Goal: Information Seeking & Learning: Learn about a topic

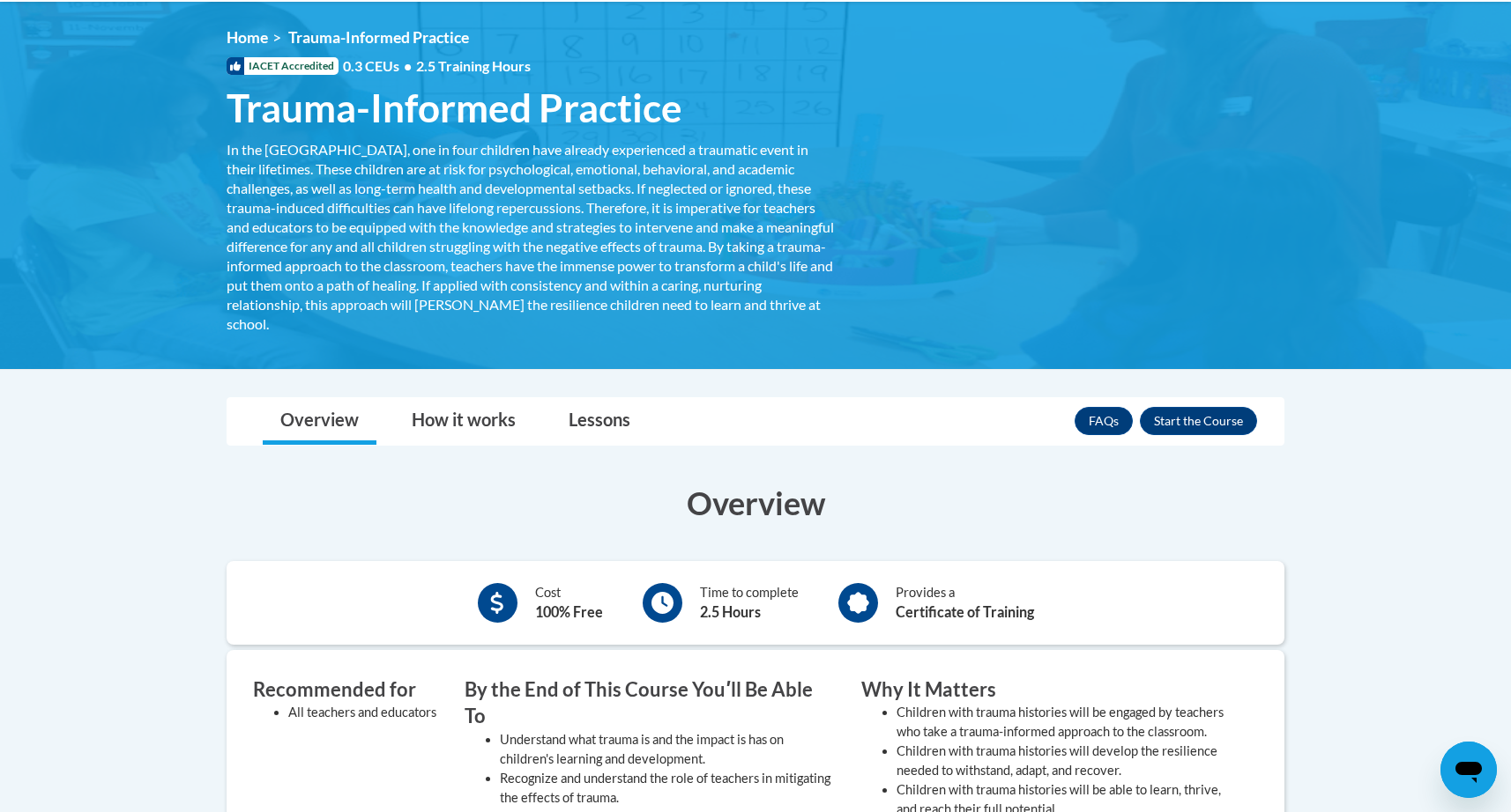
scroll to position [223, 0]
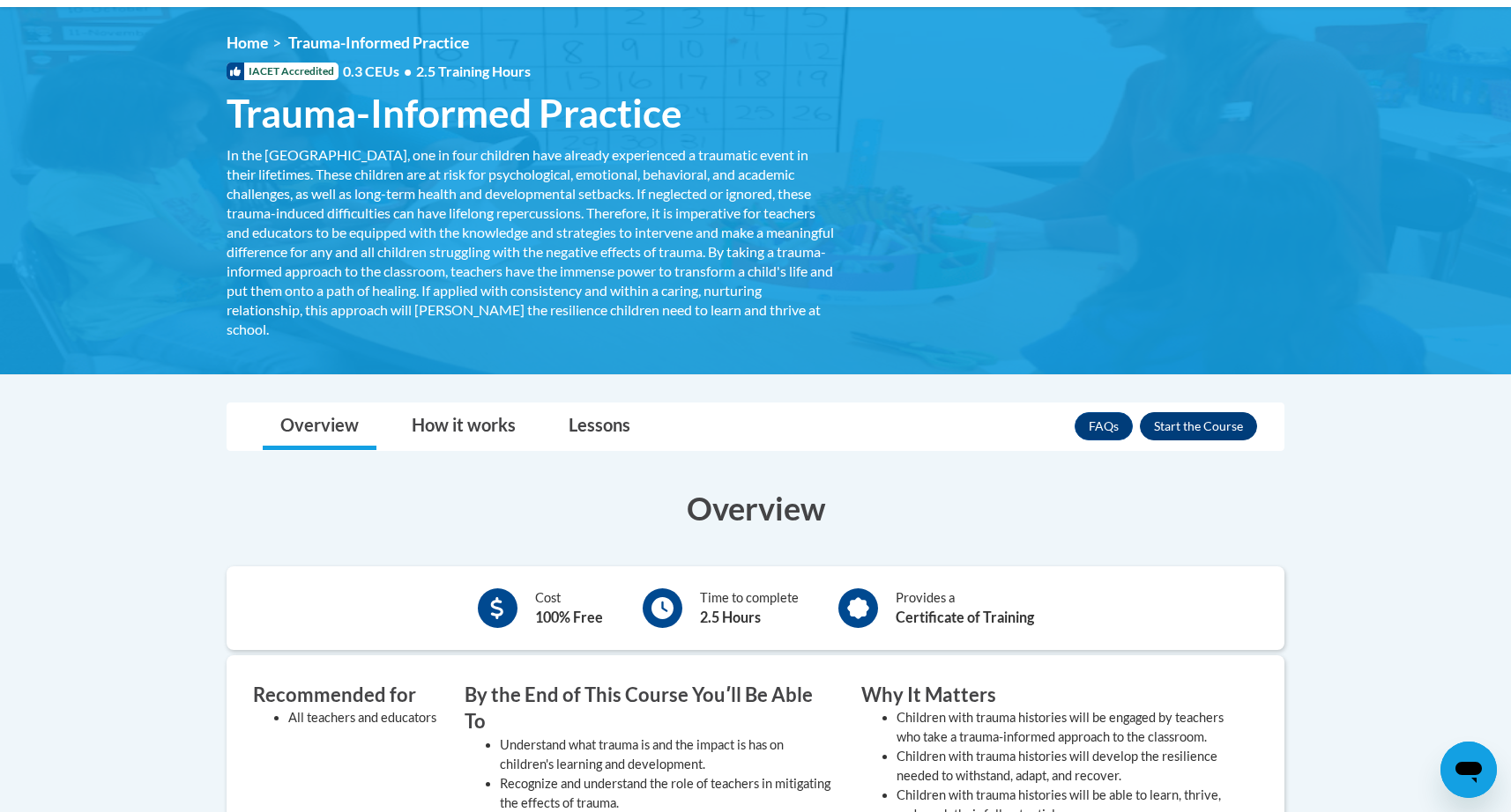
click at [1203, 421] on button "Enroll" at bounding box center [1198, 426] width 117 height 28
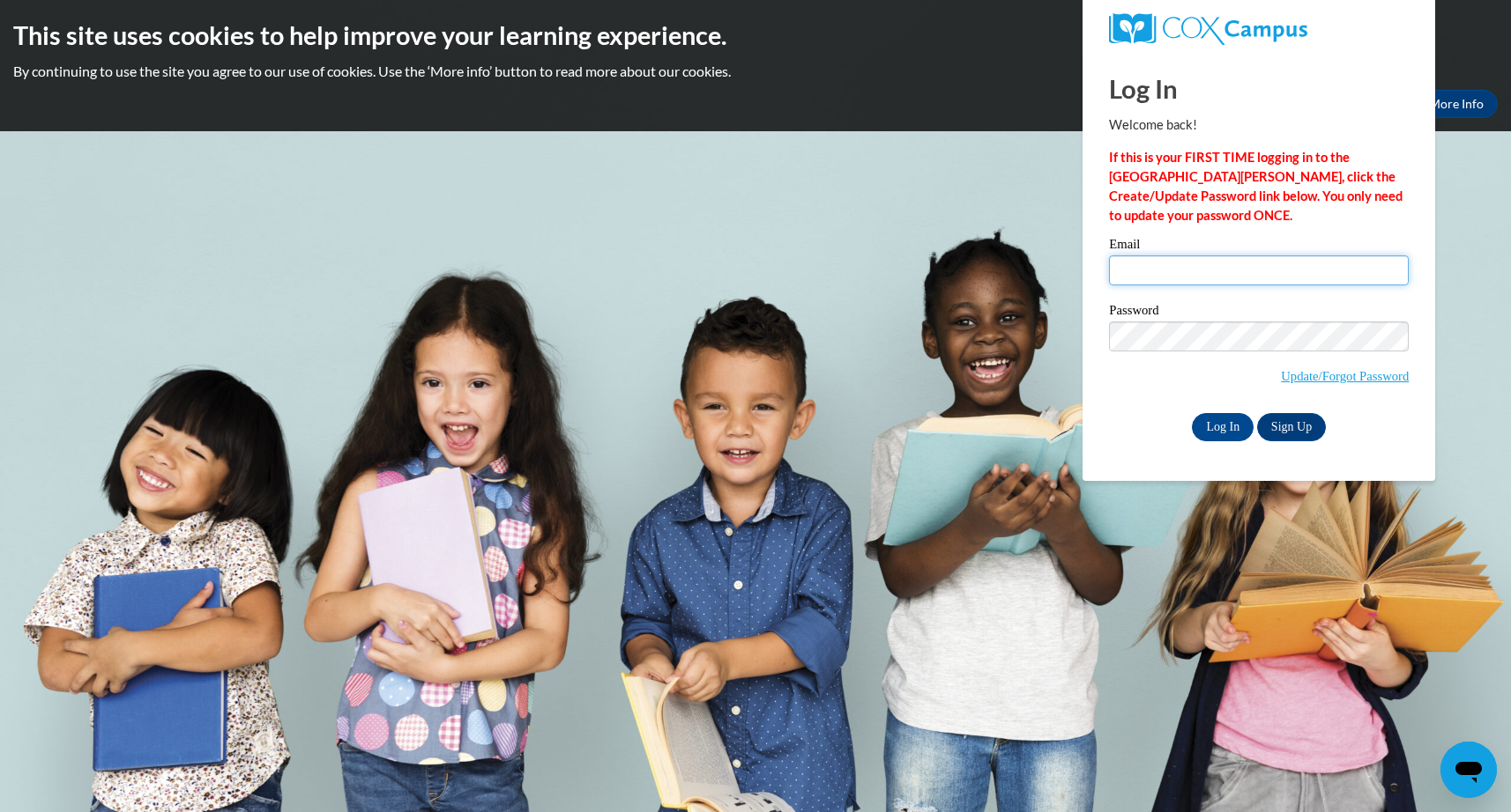
type input "janellerandall84@gmail.com"
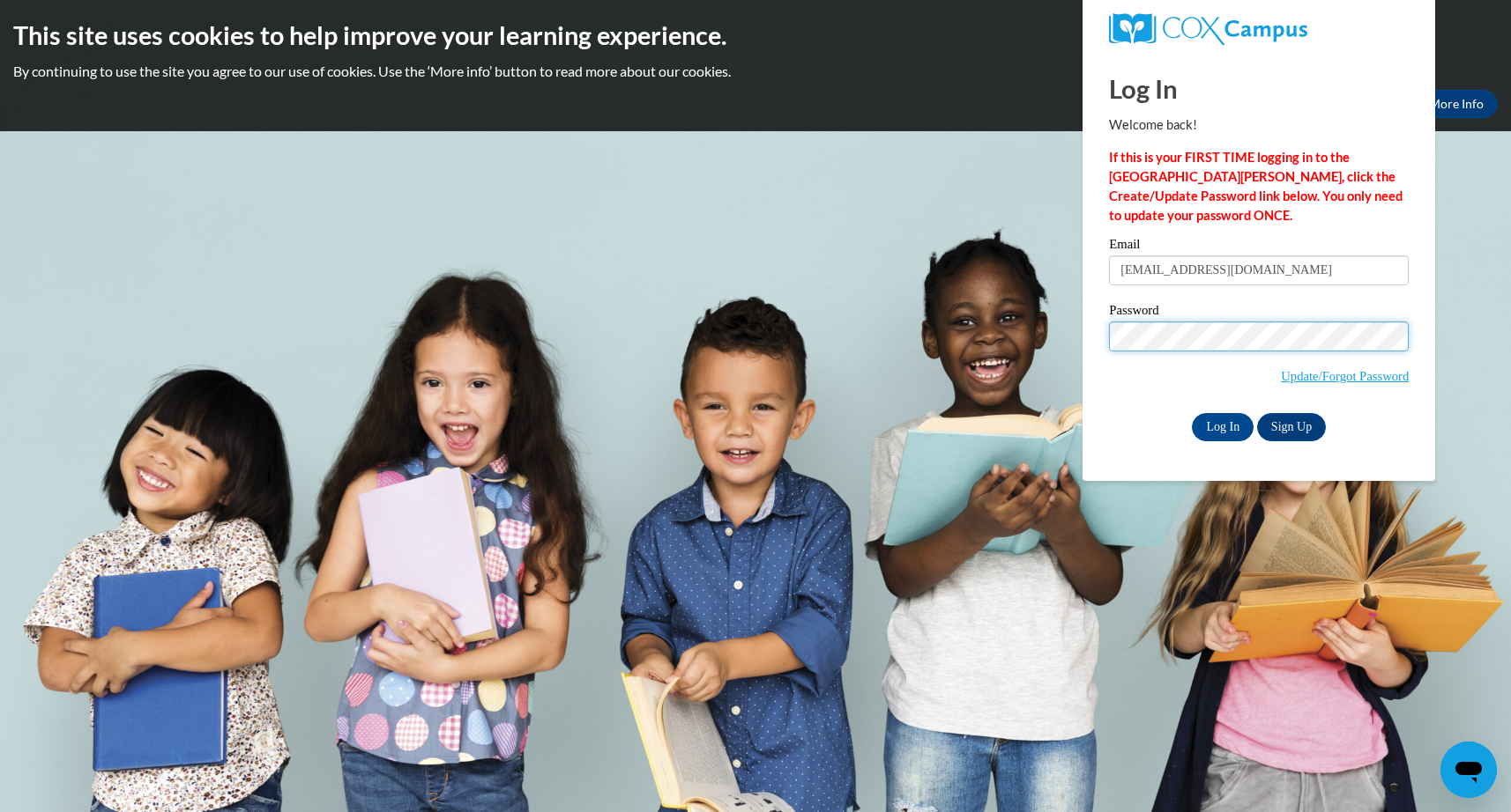
click at [1222, 424] on input "Log In" at bounding box center [1223, 427] width 61 height 28
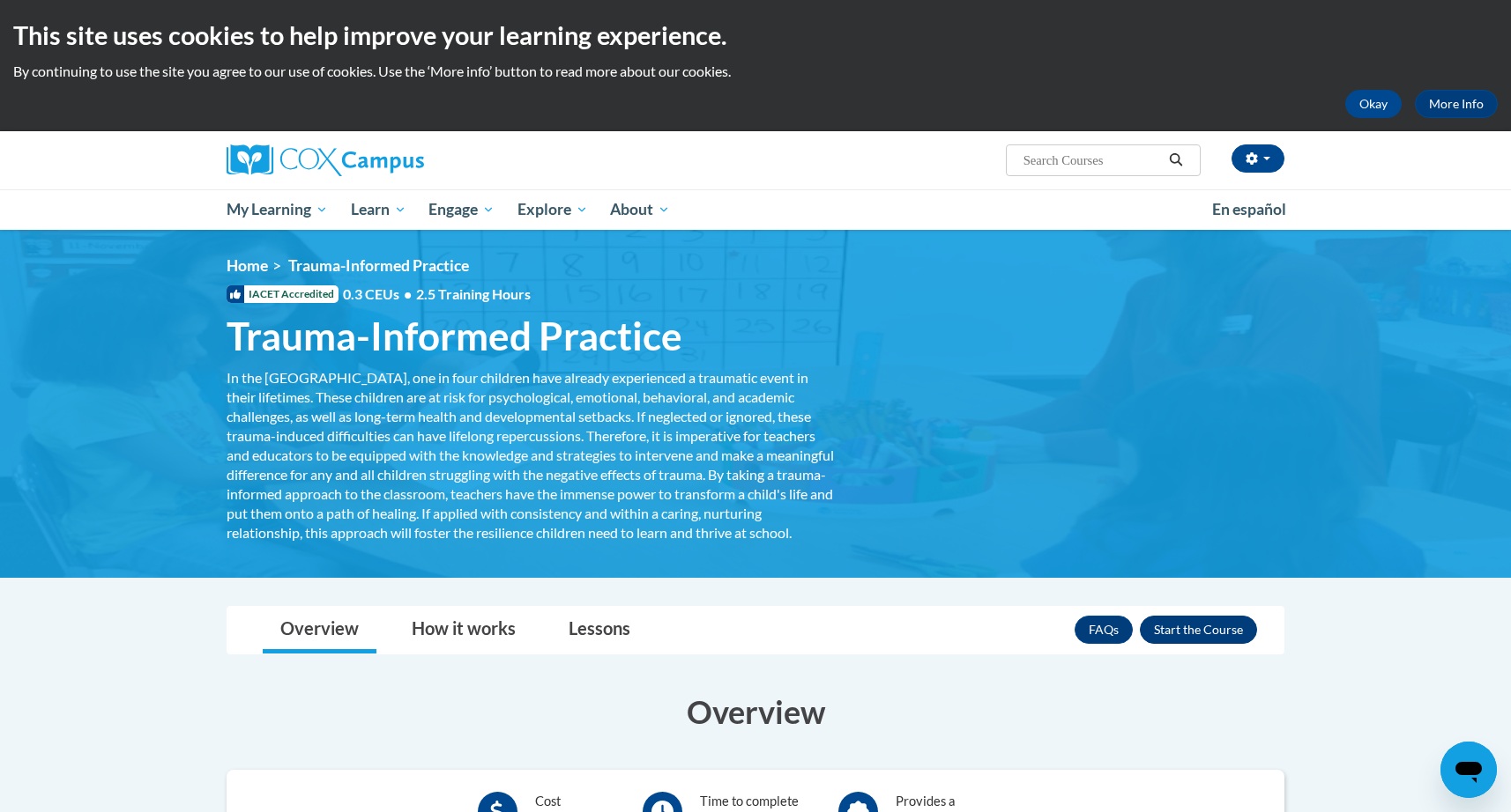
click at [1196, 636] on button "Enroll" at bounding box center [1198, 630] width 117 height 28
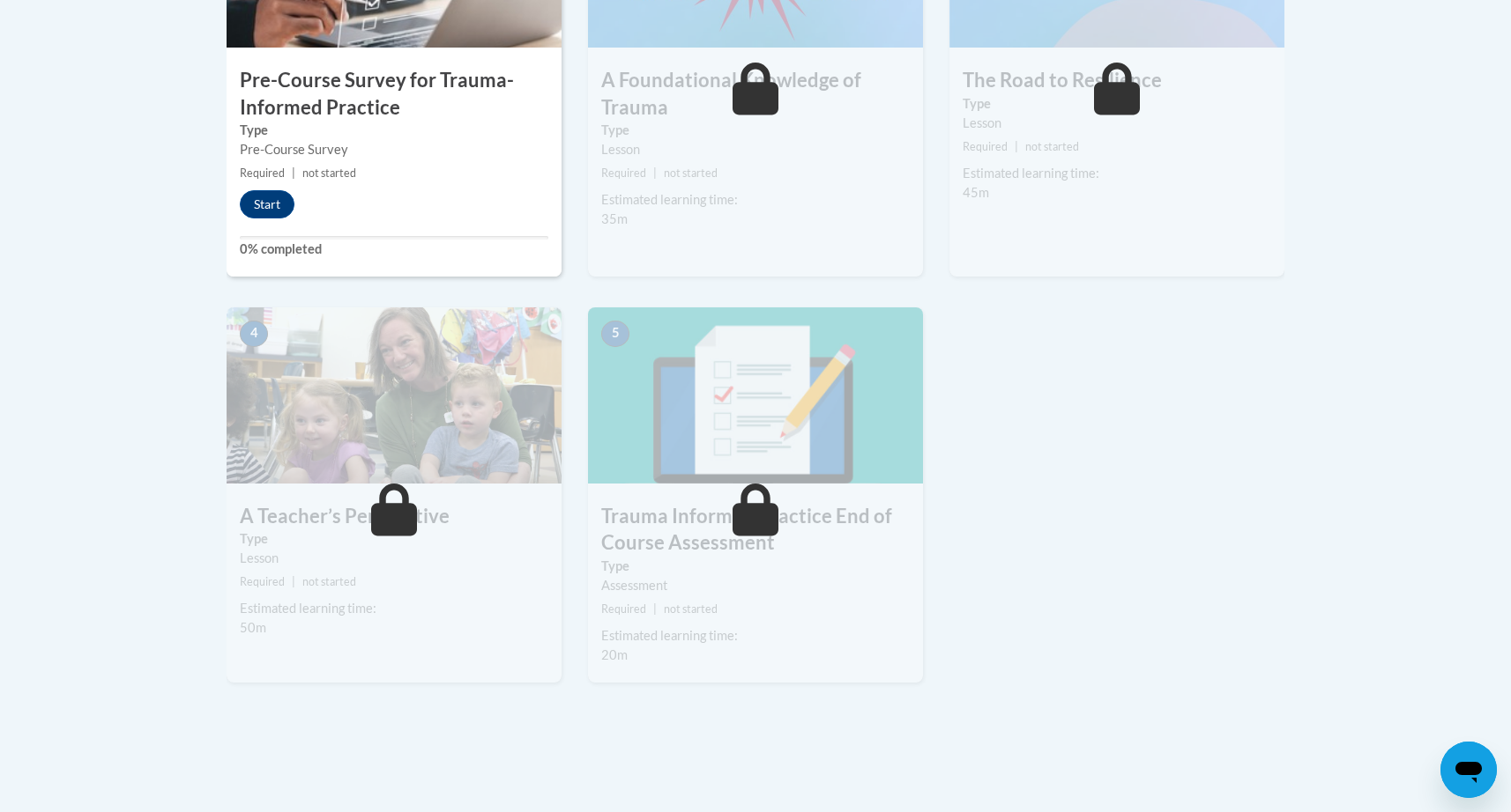
scroll to position [699, 0]
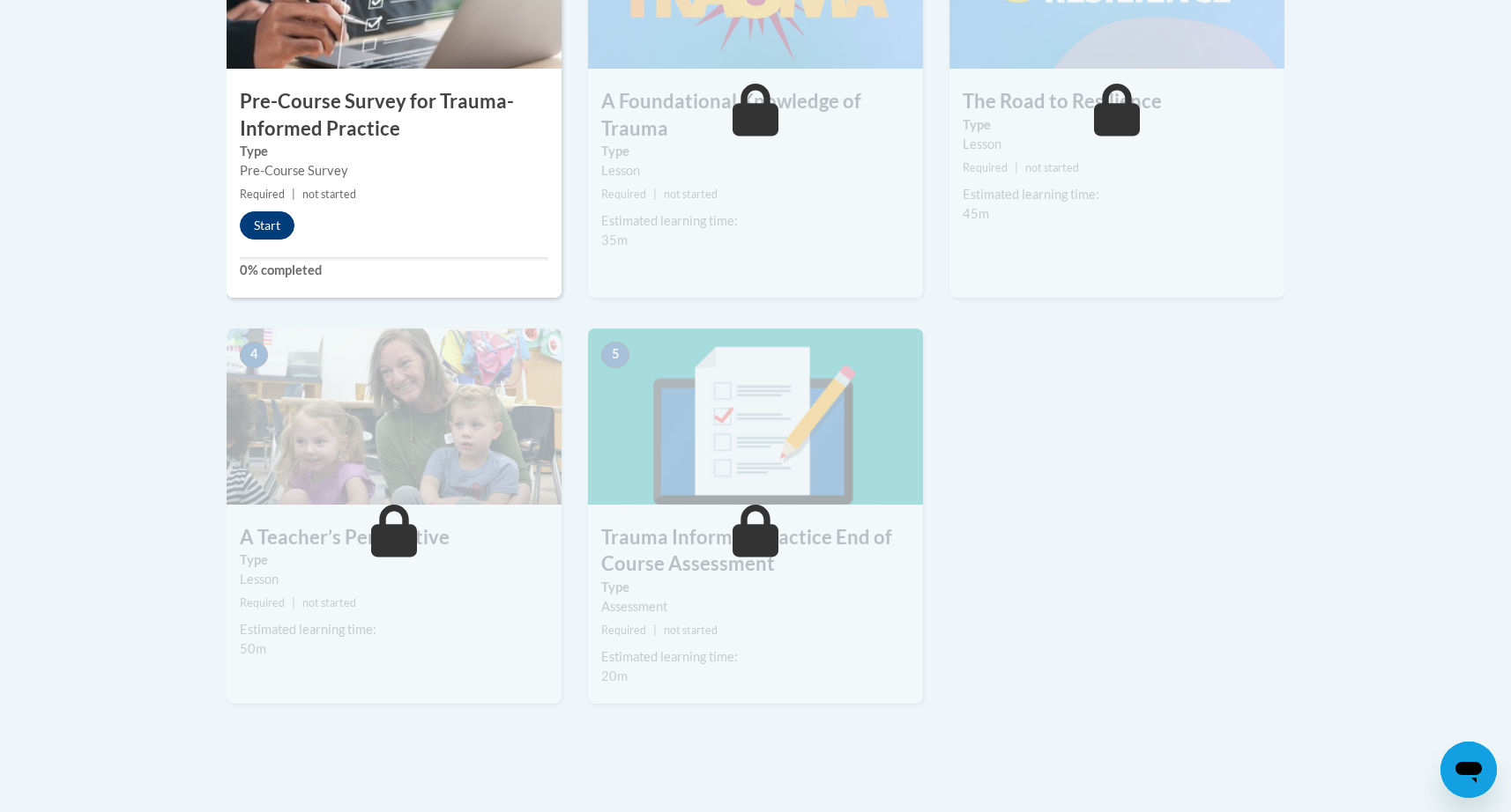
click at [268, 224] on button "Start" at bounding box center [267, 225] width 55 height 28
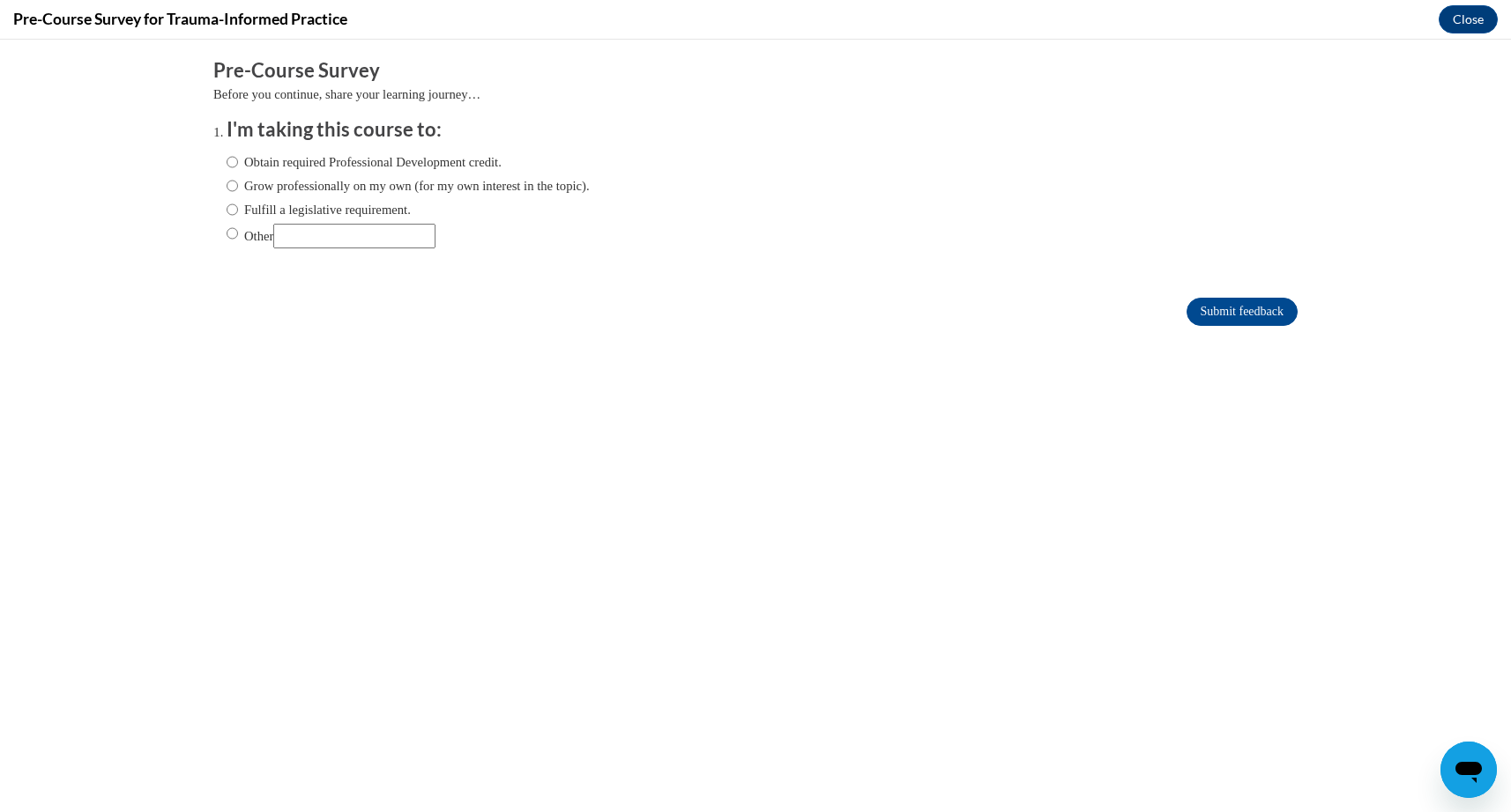
scroll to position [0, 0]
click at [232, 157] on input "Obtain required Professional Development credit." at bounding box center [232, 162] width 11 height 20
radio input "true"
click at [1217, 312] on input "Submit feedback" at bounding box center [1241, 312] width 111 height 28
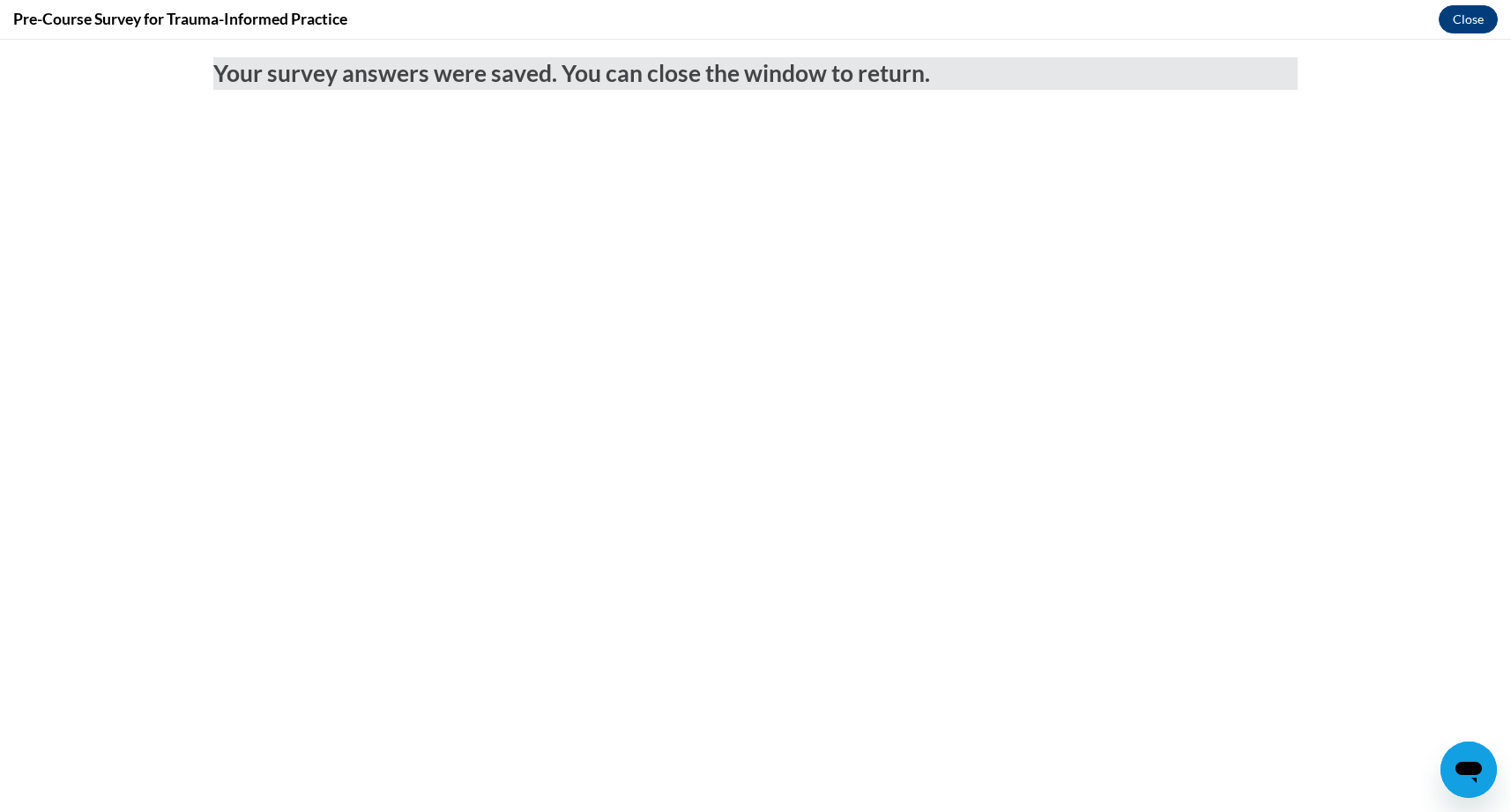
click at [1449, 19] on button "Close" at bounding box center [1467, 20] width 59 height 28
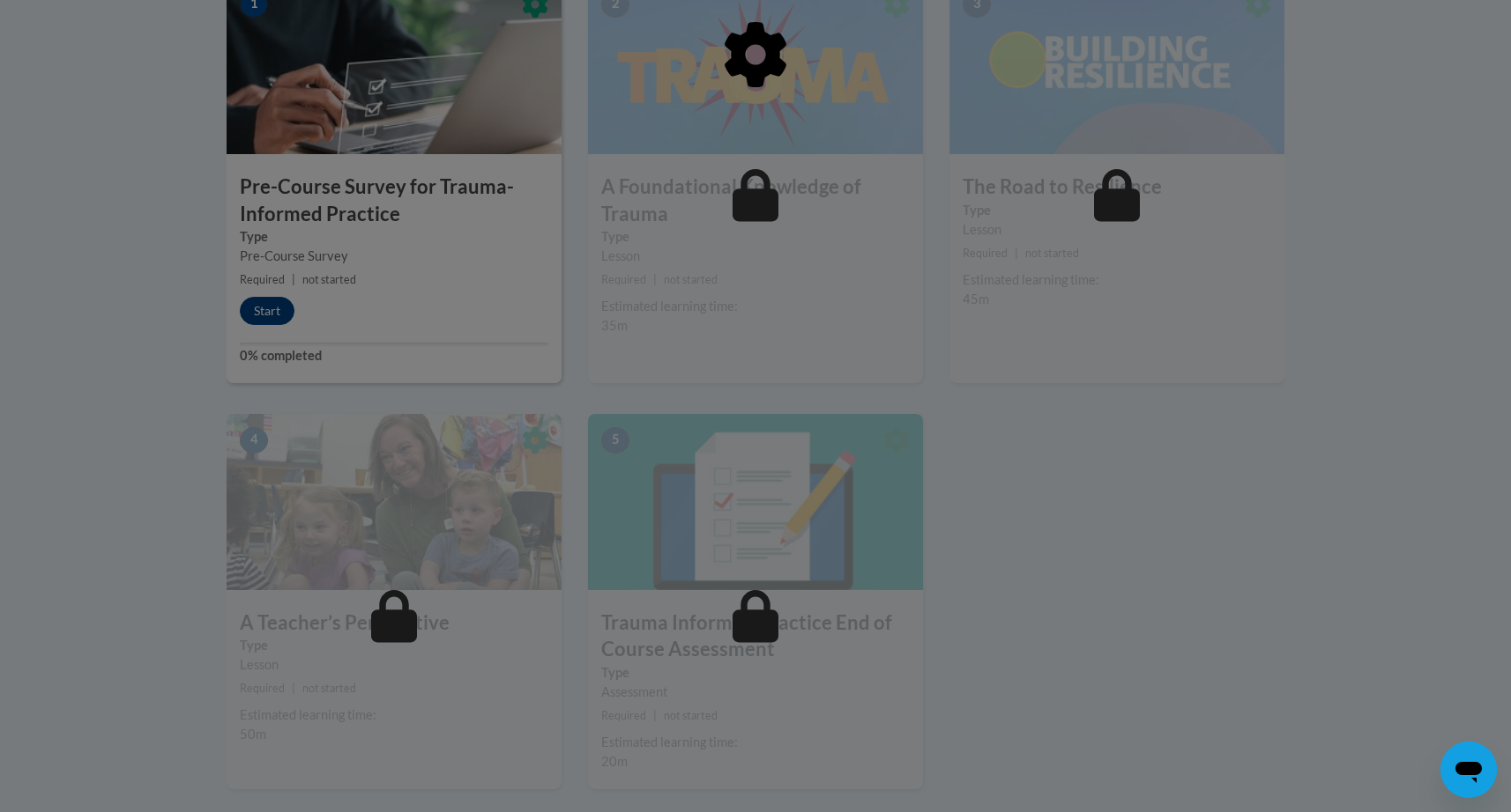
scroll to position [561, 0]
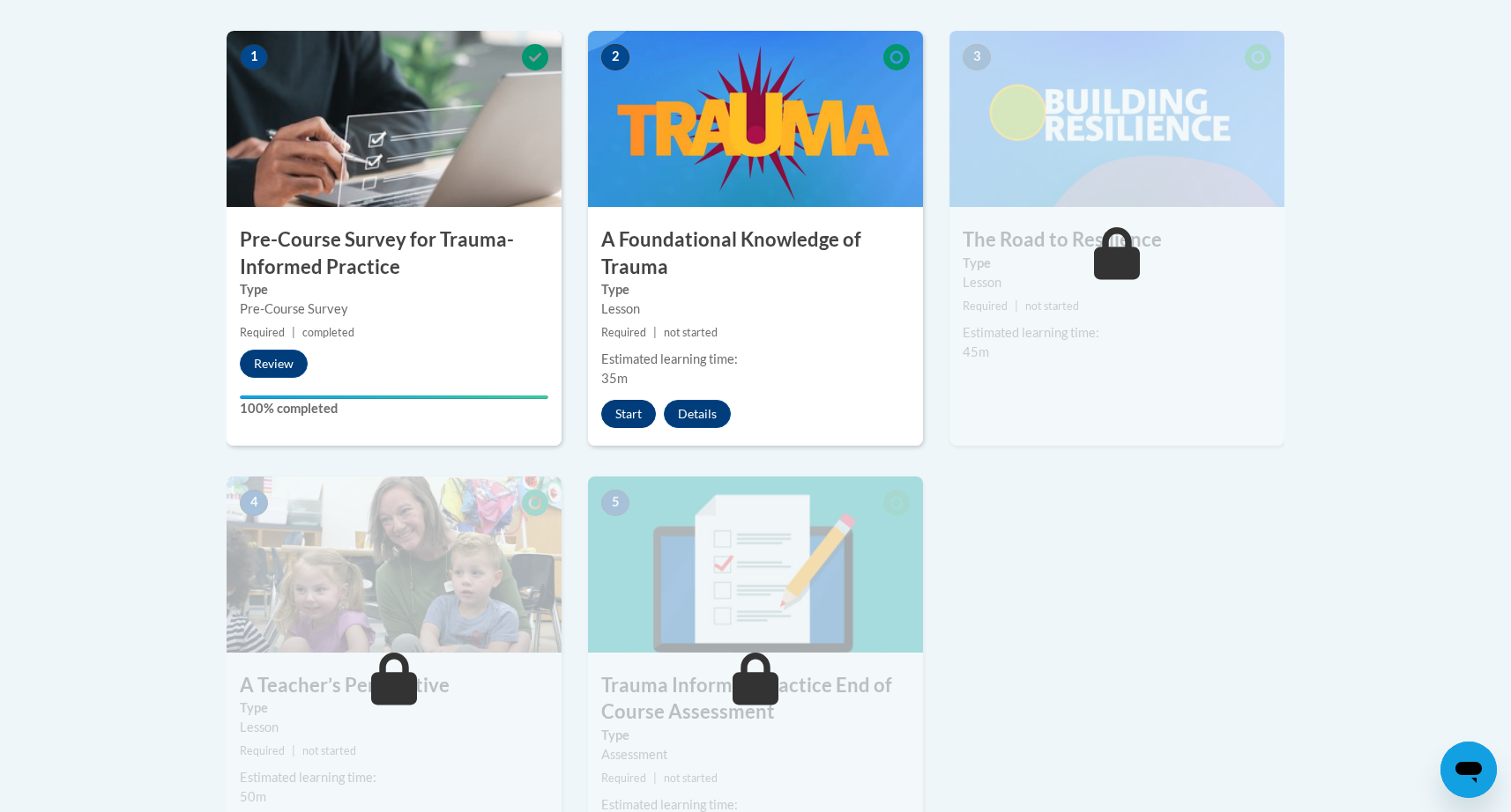
click at [634, 417] on button "Start" at bounding box center [628, 414] width 55 height 28
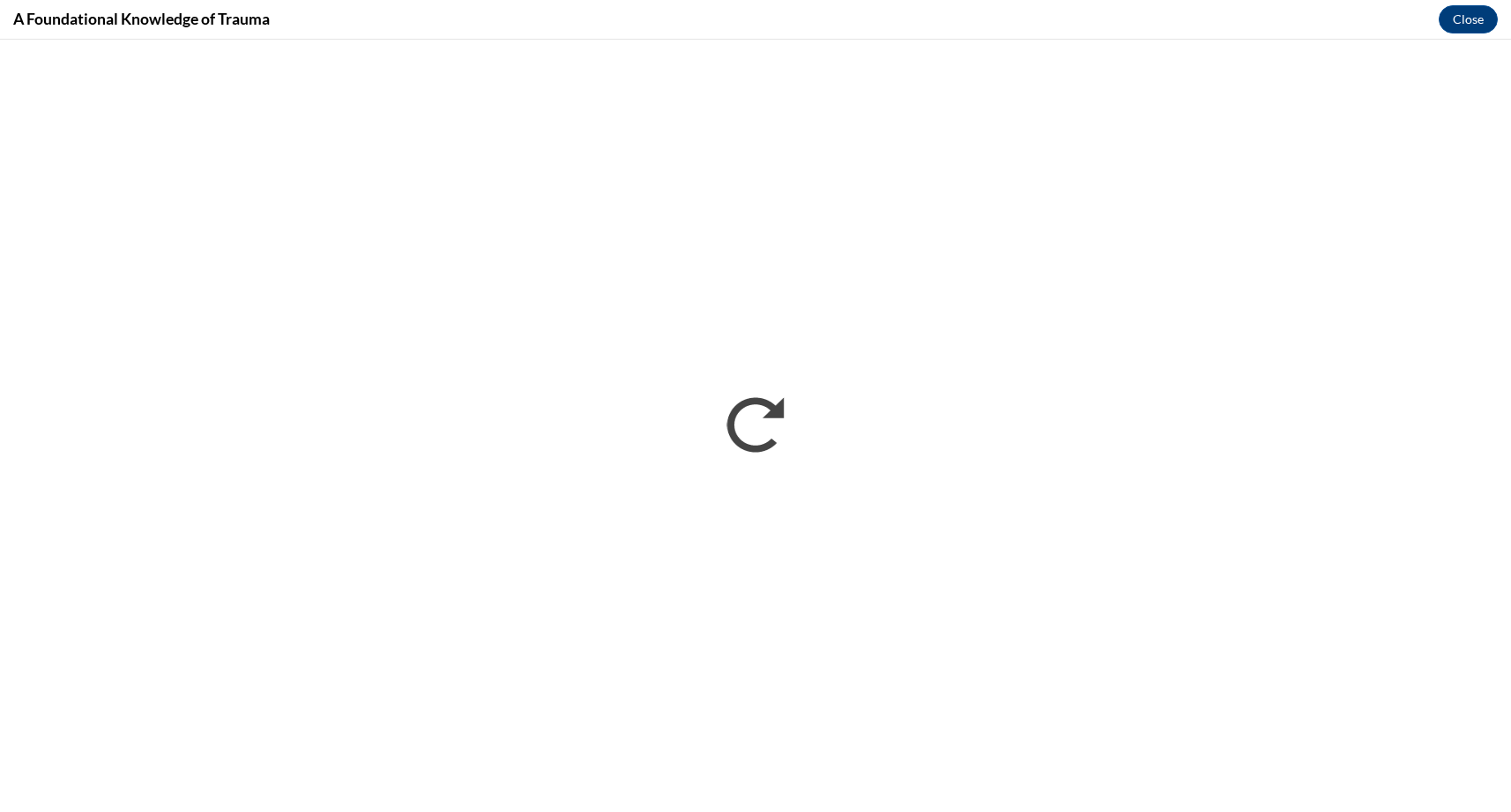
scroll to position [0, 0]
